Goal: Information Seeking & Learning: Understand process/instructions

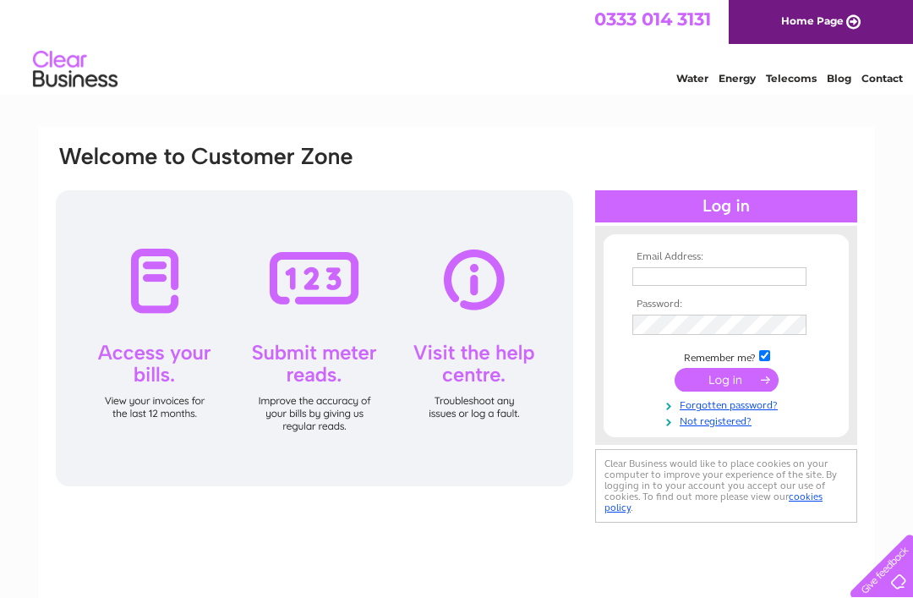
click at [651, 271] on input "text" at bounding box center [719, 276] width 174 height 19
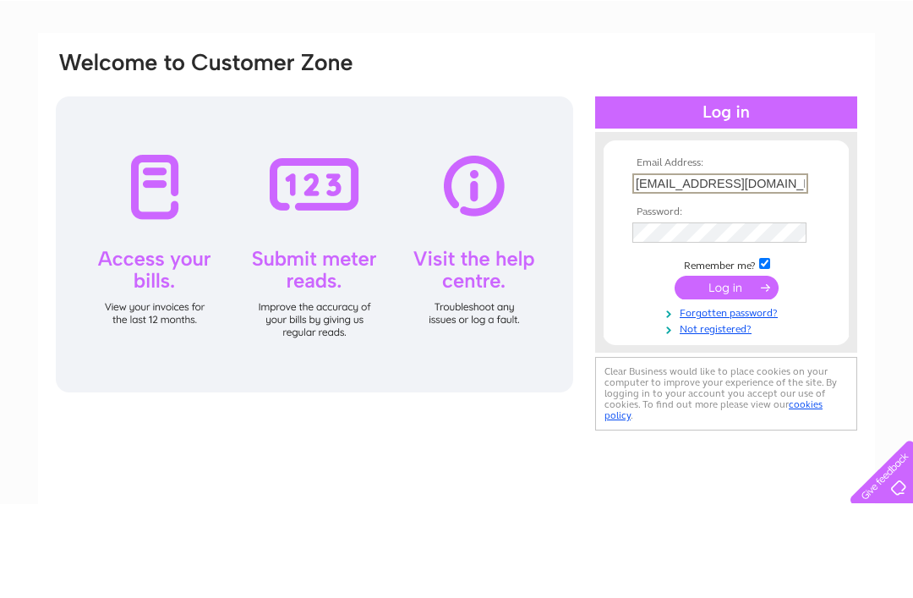
type input "[EMAIL_ADDRESS][DOMAIN_NAME]"
click at [722, 369] on input "submit" at bounding box center [727, 381] width 104 height 24
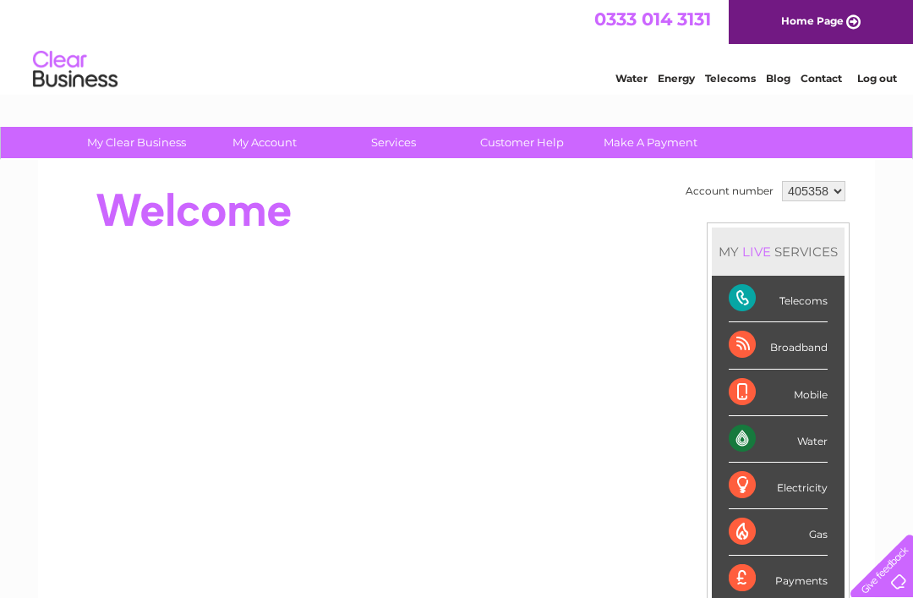
click at [532, 139] on link "Customer Help" at bounding box center [522, 142] width 140 height 31
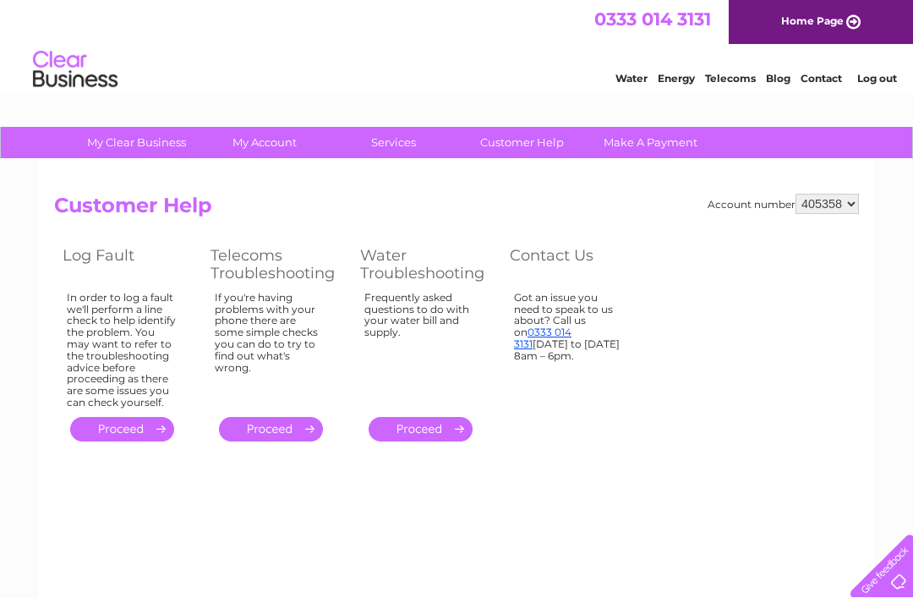
click at [433, 425] on link "." at bounding box center [421, 429] width 104 height 25
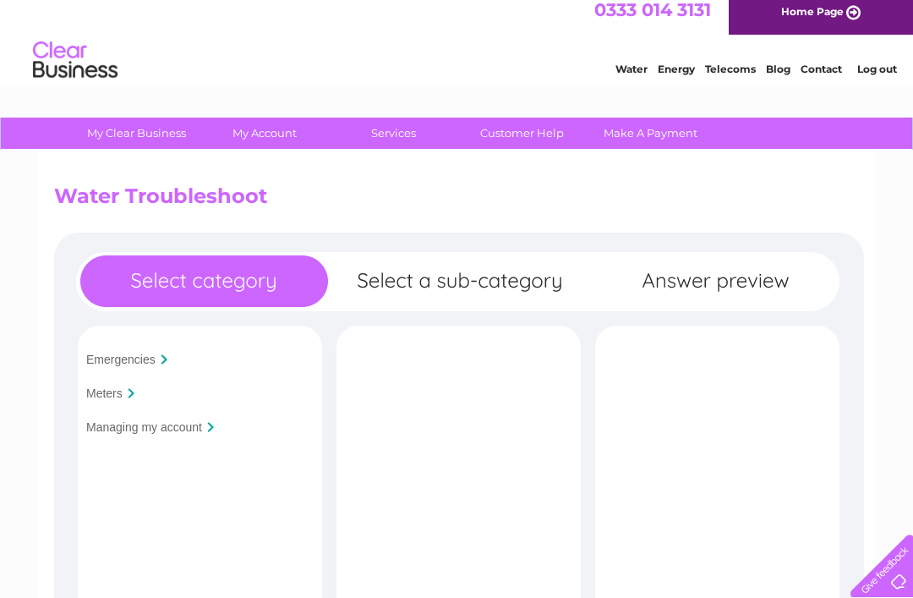
scroll to position [35, 0]
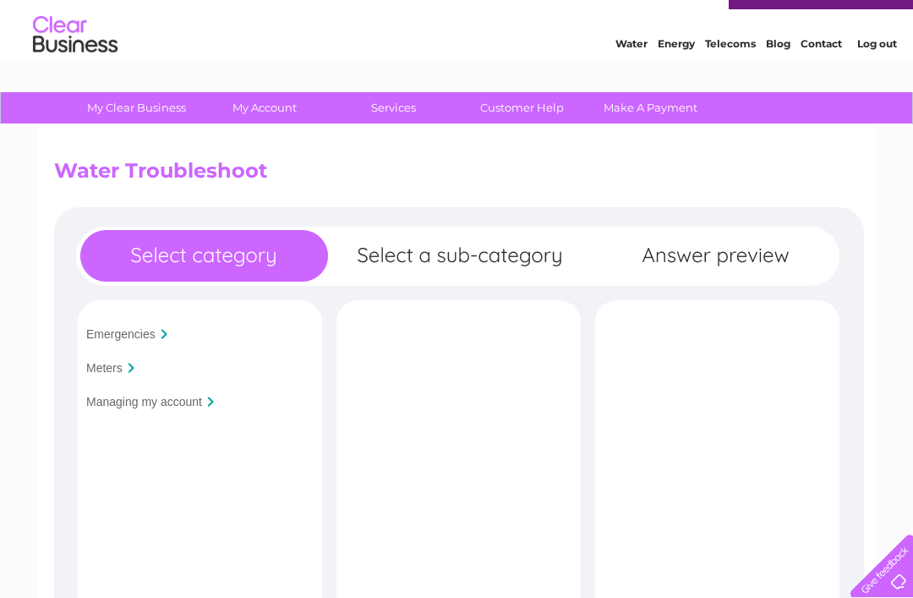
click at [133, 367] on div at bounding box center [131, 368] width 7 height 10
click at [118, 375] on input "Meters" at bounding box center [104, 368] width 36 height 14
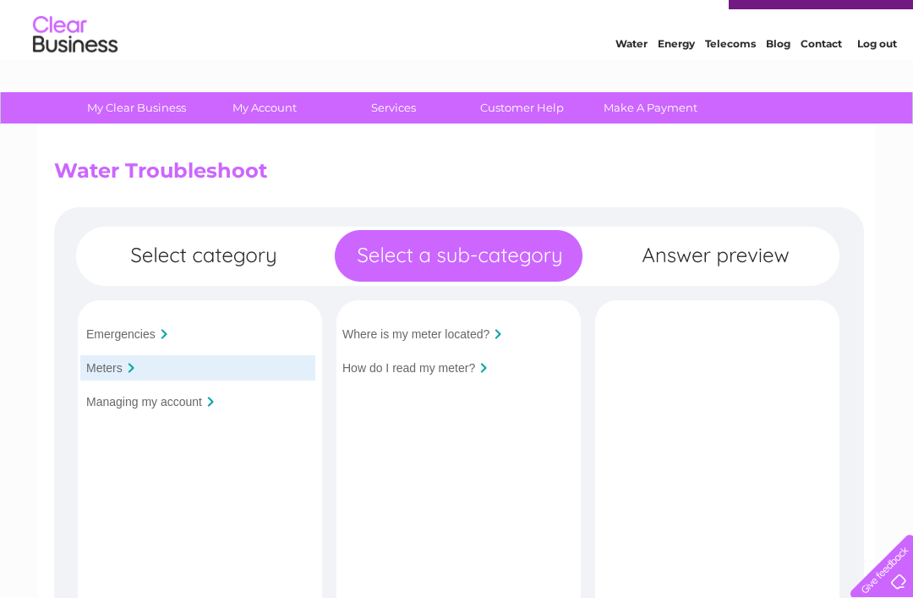
click at [470, 375] on input "How do I read my meter?" at bounding box center [408, 368] width 133 height 14
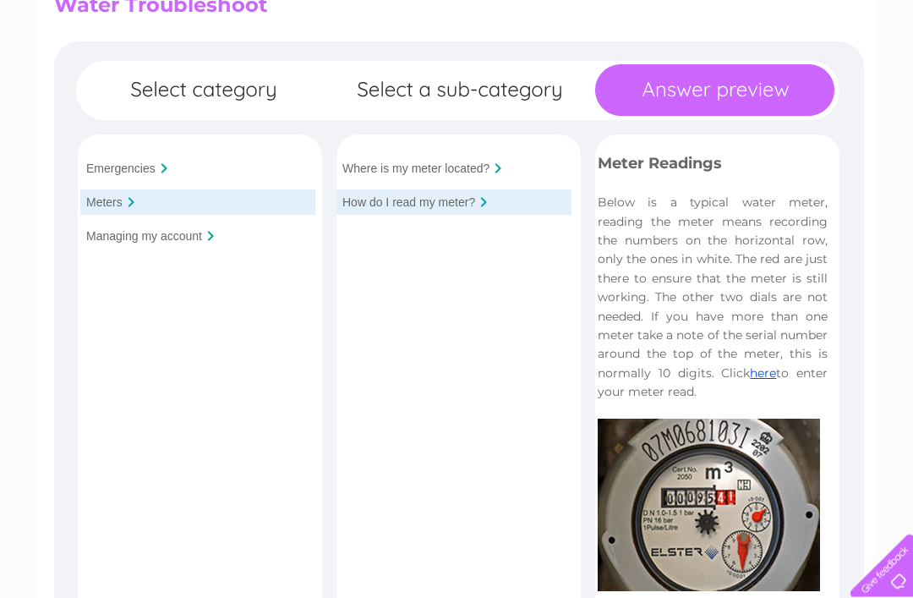
scroll to position [200, 0]
click at [511, 162] on div "Where is my meter located?" at bounding box center [454, 168] width 235 height 25
click at [435, 164] on input "Where is my meter located?" at bounding box center [415, 168] width 147 height 14
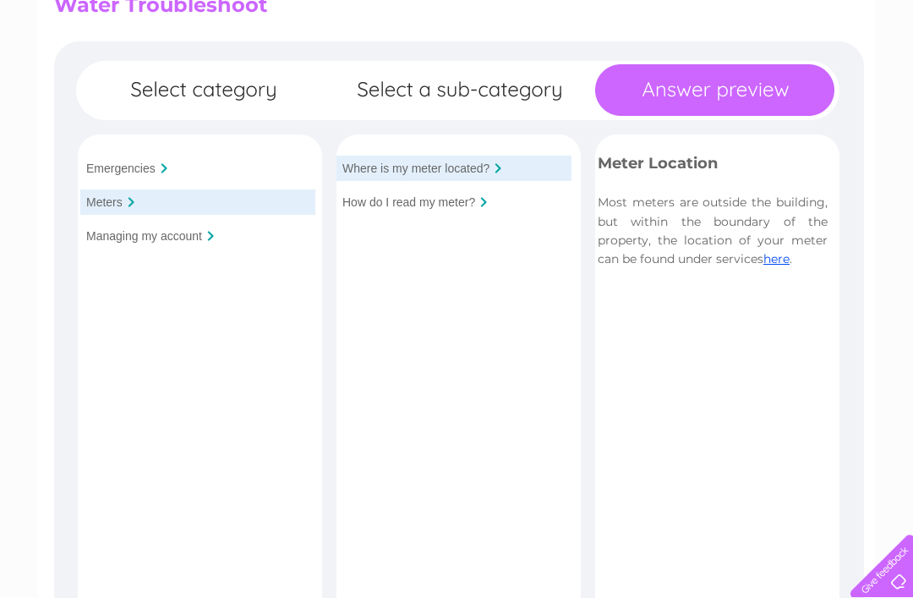
click at [438, 204] on input "How do I read my meter?" at bounding box center [408, 202] width 133 height 14
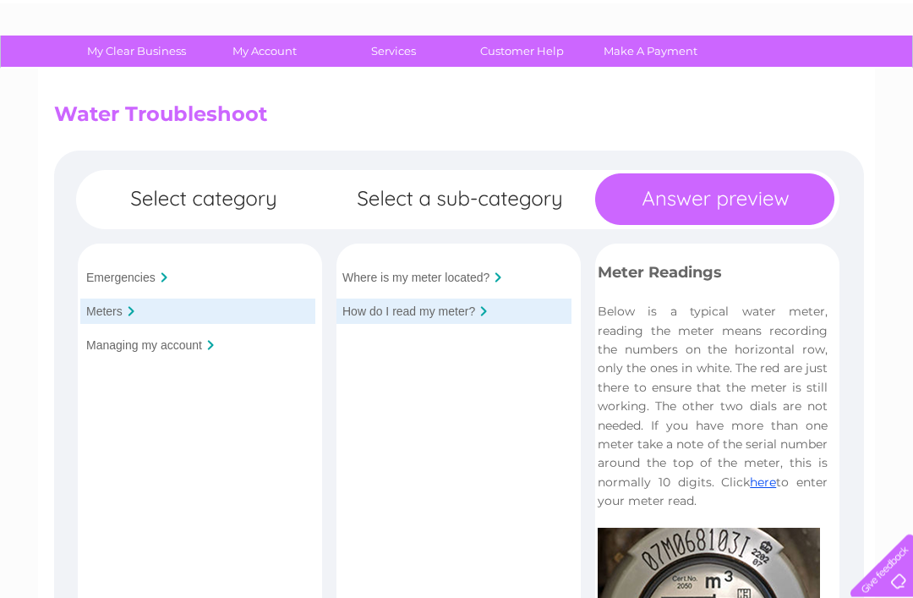
scroll to position [87, 0]
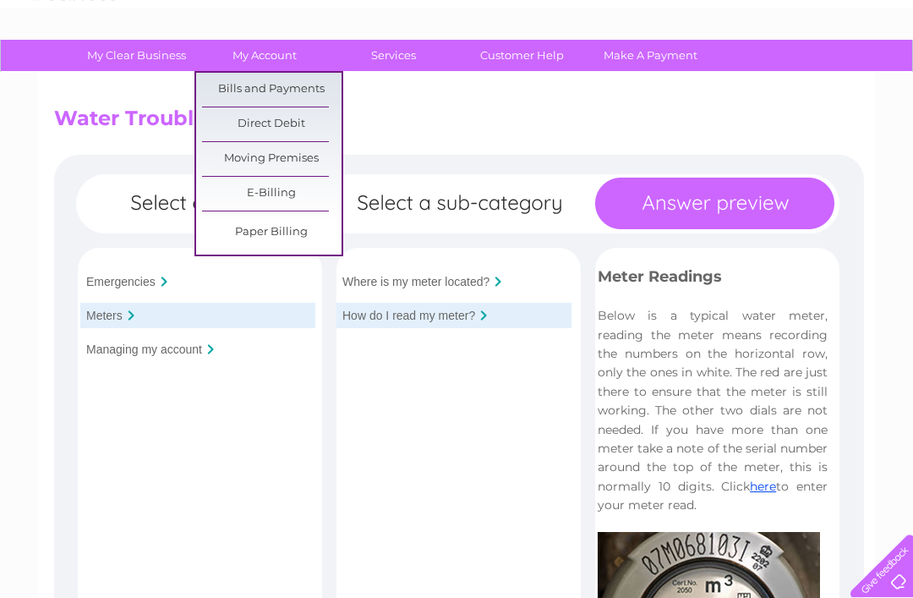
click at [305, 90] on link "Bills and Payments" at bounding box center [272, 90] width 140 height 34
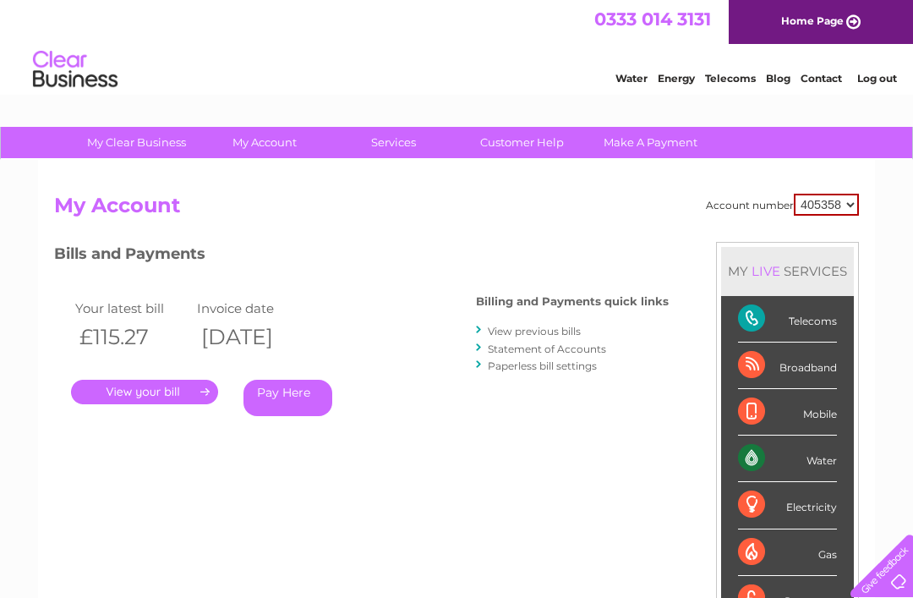
click at [167, 387] on link "." at bounding box center [144, 392] width 147 height 25
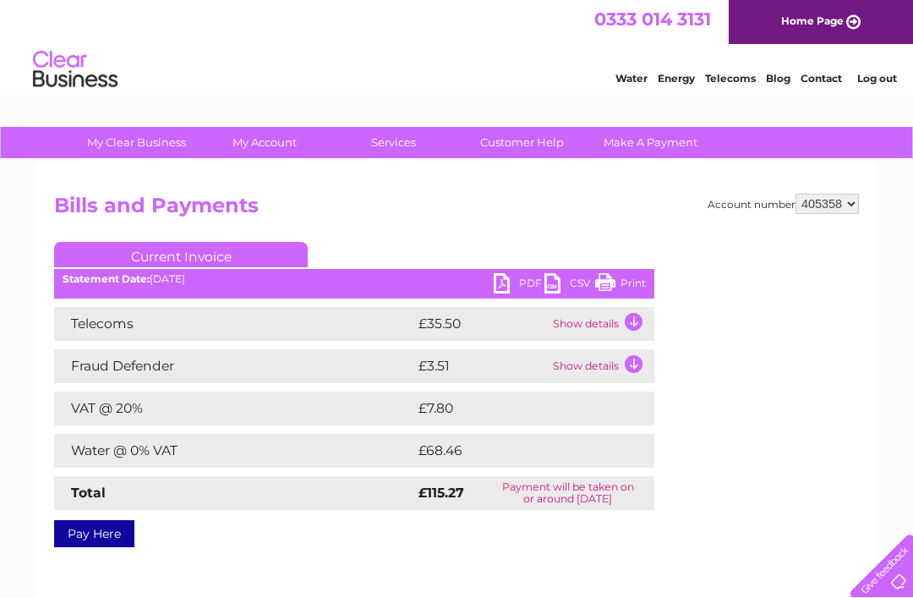
click at [155, 391] on td "VAT @ 20%" at bounding box center [234, 408] width 360 height 34
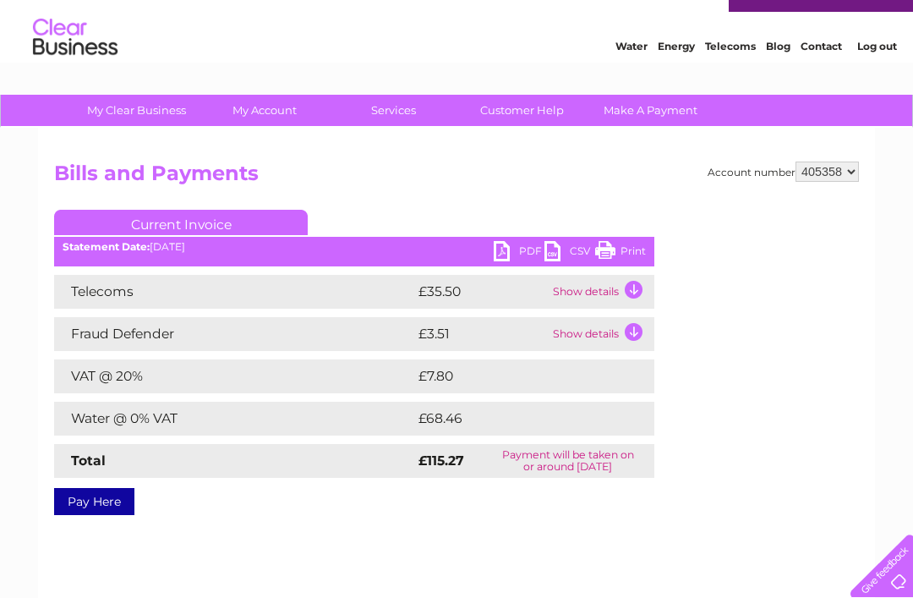
scroll to position [40, 0]
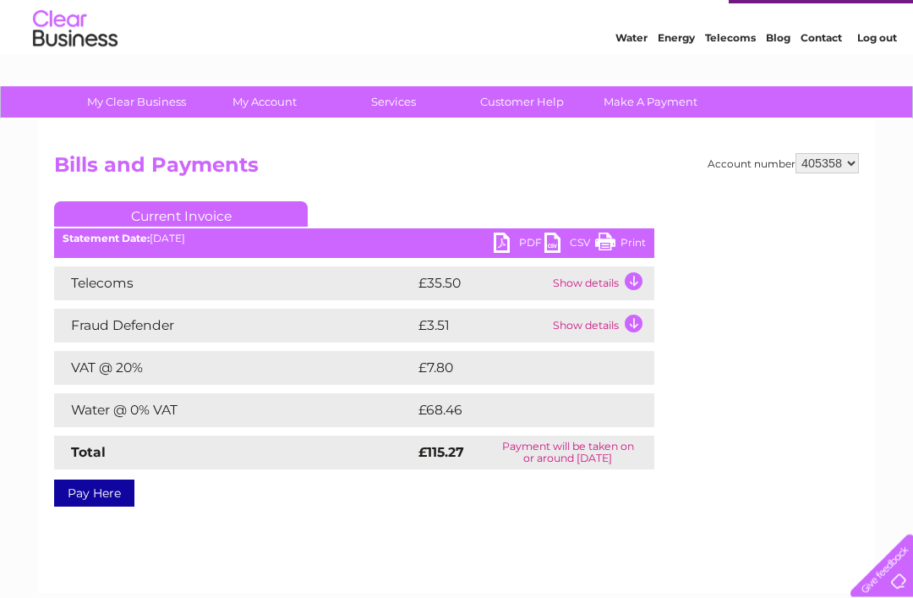
click at [631, 278] on td "Show details" at bounding box center [602, 284] width 106 height 34
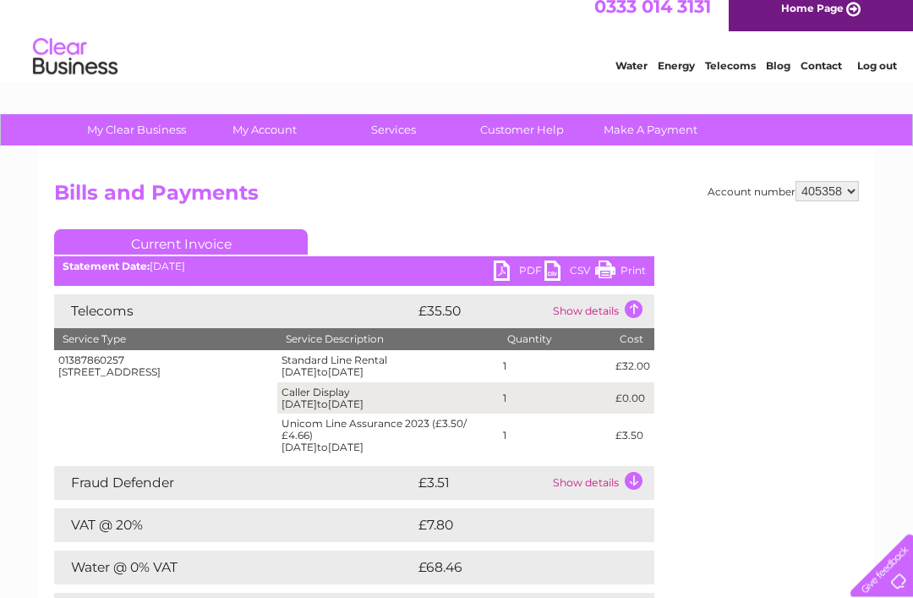
scroll to position [0, 0]
